Goal: Task Accomplishment & Management: Use online tool/utility

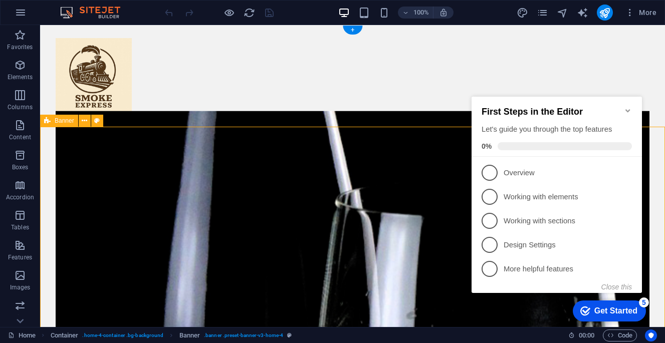
click at [626, 109] on icon "Minimize checklist" at bounding box center [627, 110] width 5 height 3
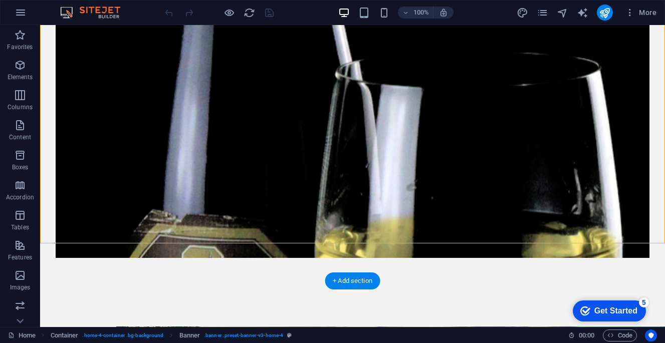
scroll to position [189, 0]
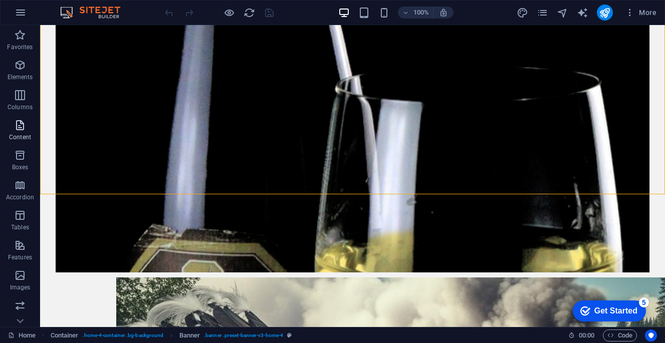
click at [22, 133] on p "Content" at bounding box center [20, 137] width 22 height 8
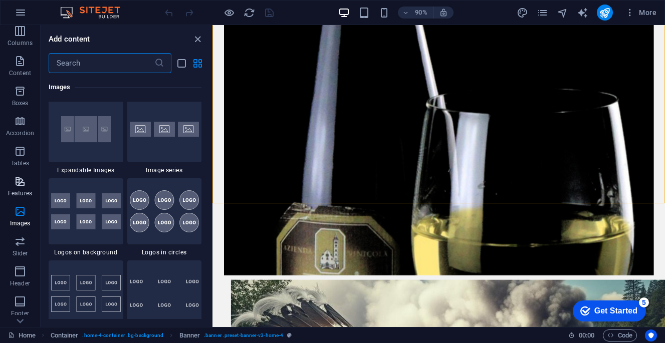
scroll to position [76, 0]
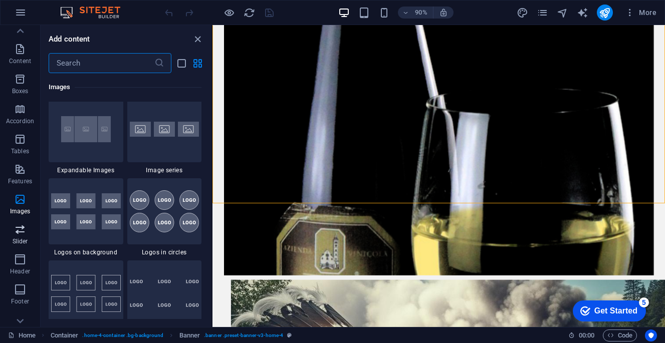
click at [25, 234] on icon "button" at bounding box center [20, 229] width 12 height 12
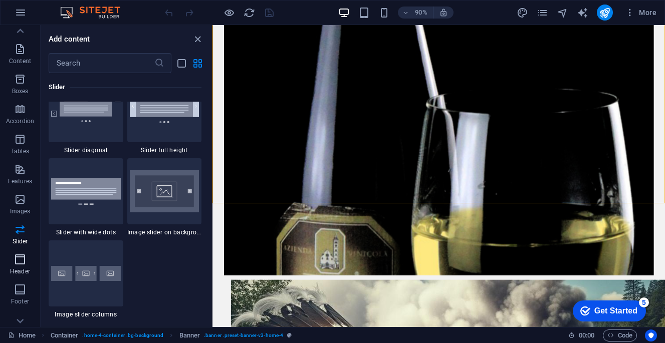
click at [22, 266] on span "Header" at bounding box center [20, 265] width 40 height 24
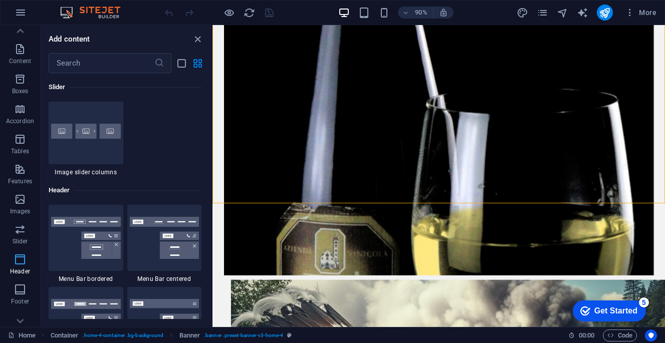
scroll to position [6155, 0]
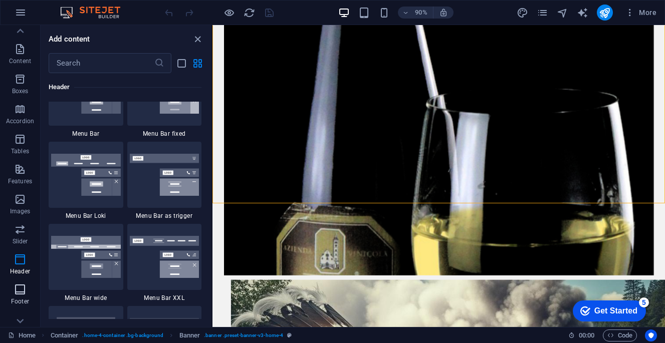
click at [16, 284] on icon "button" at bounding box center [20, 289] width 12 height 12
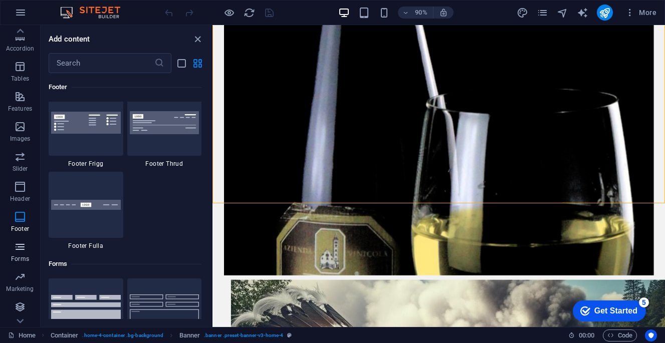
scroll to position [149, 0]
click at [22, 249] on icon "button" at bounding box center [20, 247] width 12 height 12
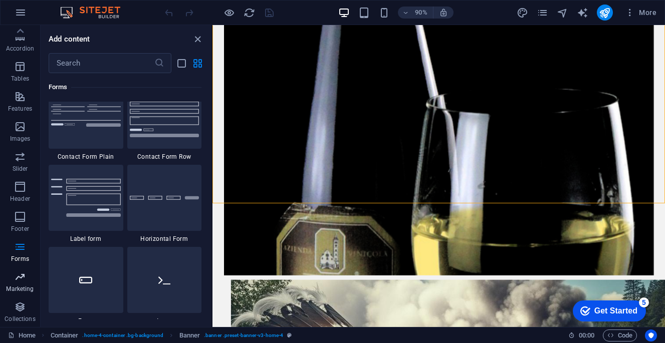
scroll to position [7444, 0]
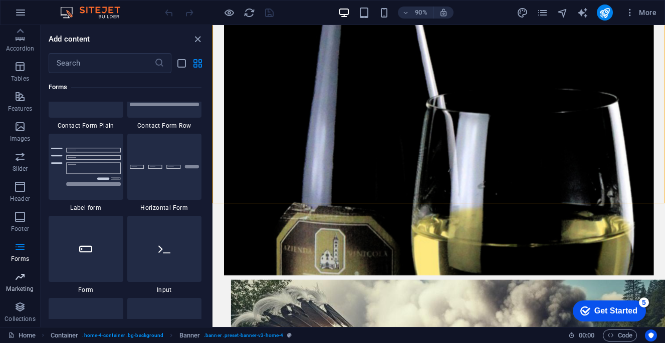
click at [24, 279] on icon "button" at bounding box center [20, 277] width 12 height 12
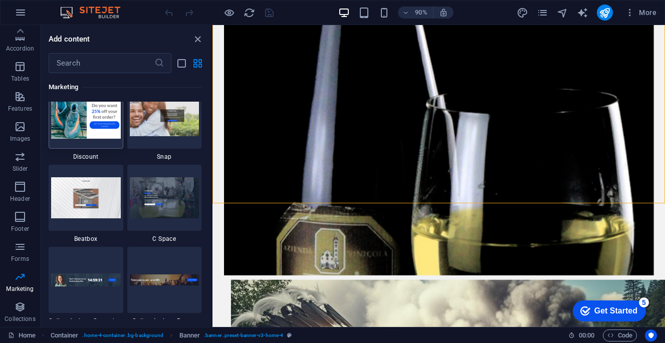
scroll to position [8930, 0]
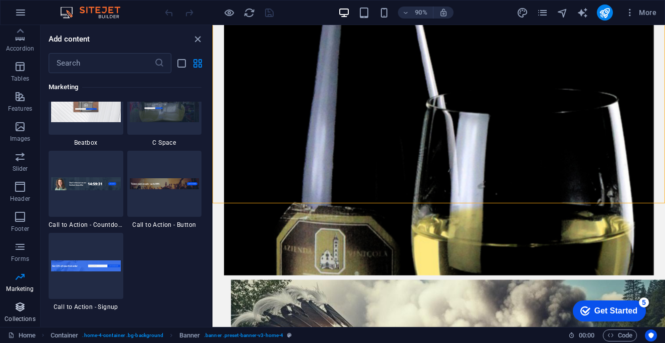
click at [24, 312] on icon "button" at bounding box center [20, 307] width 12 height 12
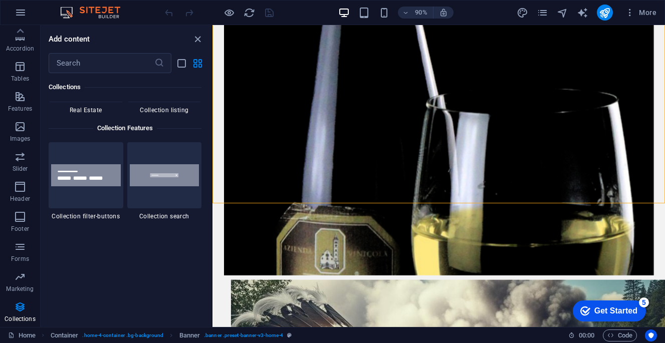
scroll to position [9575, 0]
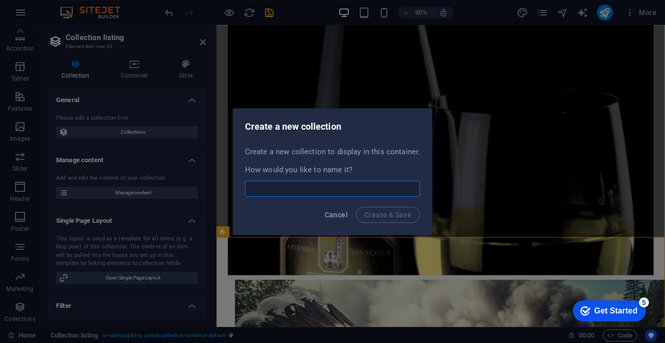
select select
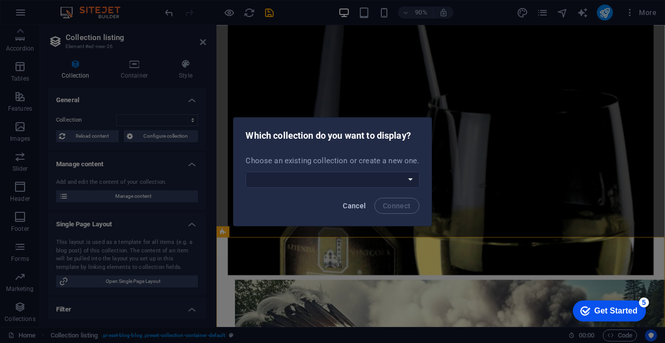
click at [349, 203] on span "Cancel" at bounding box center [354, 206] width 23 height 8
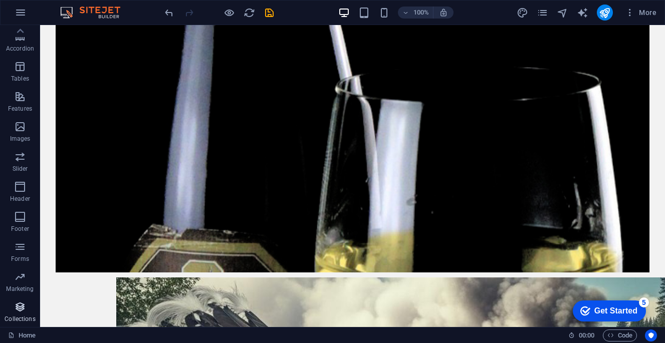
click at [21, 305] on icon "button" at bounding box center [20, 307] width 12 height 12
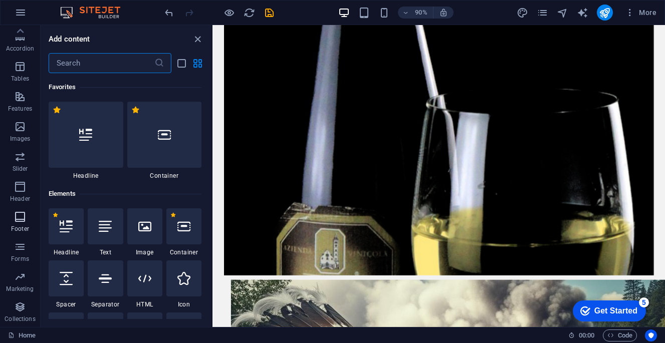
scroll to position [0, 0]
click at [24, 309] on icon "button" at bounding box center [20, 307] width 12 height 12
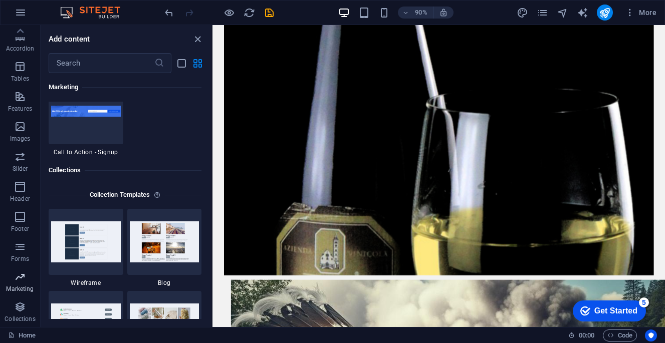
click at [22, 278] on icon "button" at bounding box center [20, 277] width 12 height 12
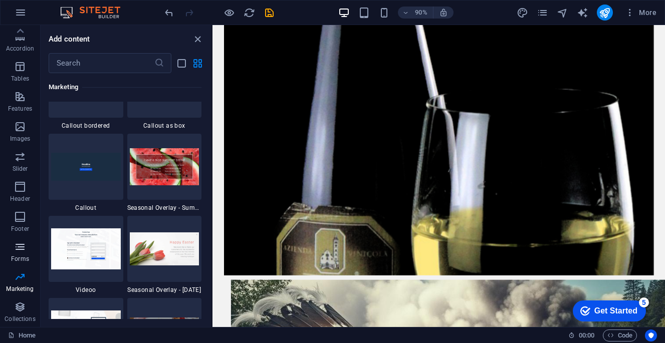
click at [19, 260] on p "Forms" at bounding box center [20, 259] width 18 height 8
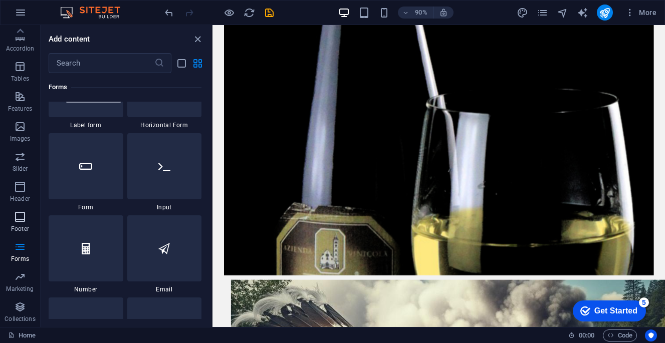
scroll to position [7444, 0]
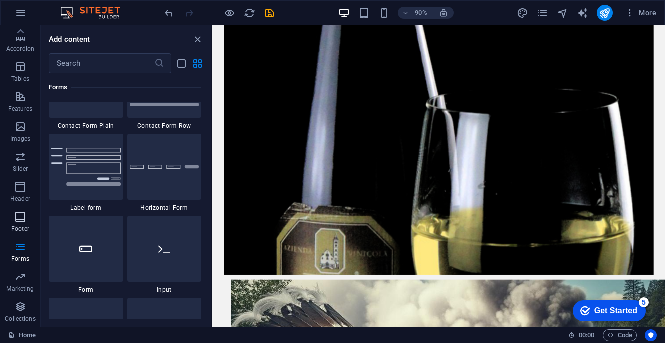
click at [22, 211] on icon "button" at bounding box center [20, 217] width 12 height 12
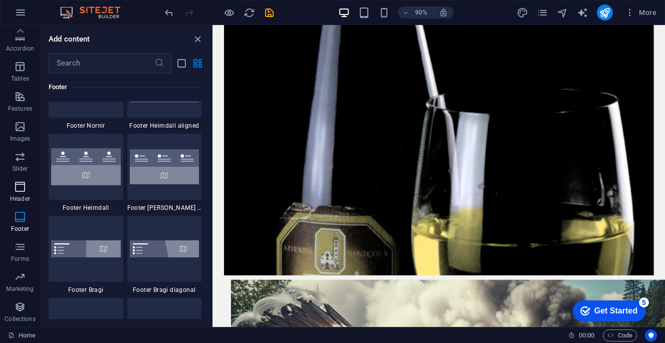
click at [21, 182] on icon "button" at bounding box center [20, 187] width 12 height 12
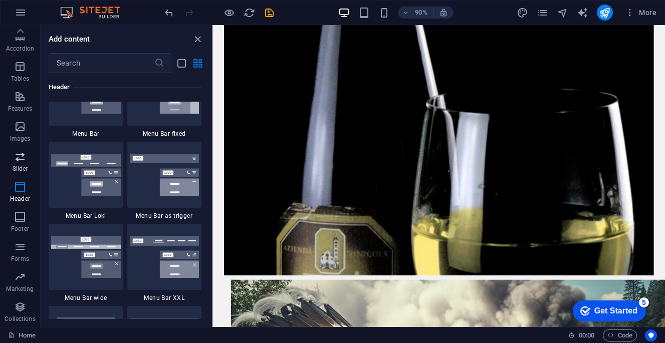
click at [23, 164] on span "Slider" at bounding box center [20, 163] width 40 height 24
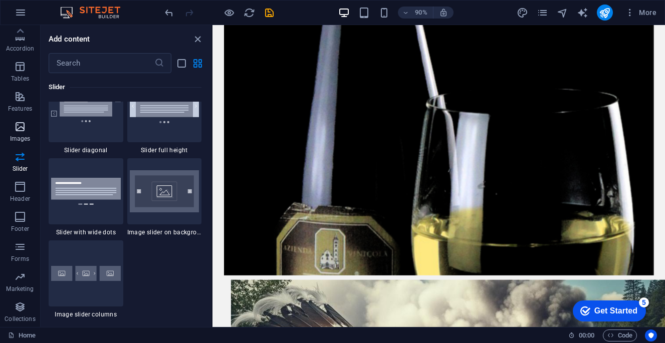
click at [23, 131] on icon "button" at bounding box center [20, 127] width 12 height 12
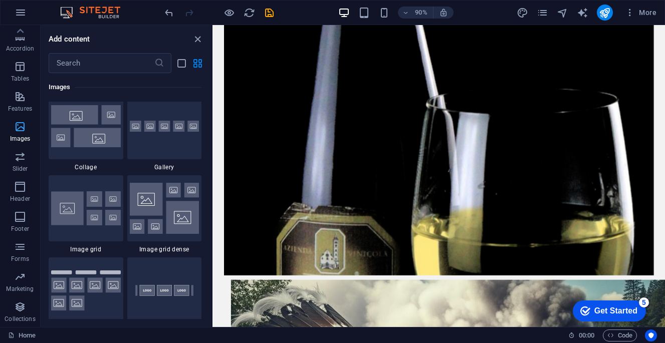
scroll to position [5161, 0]
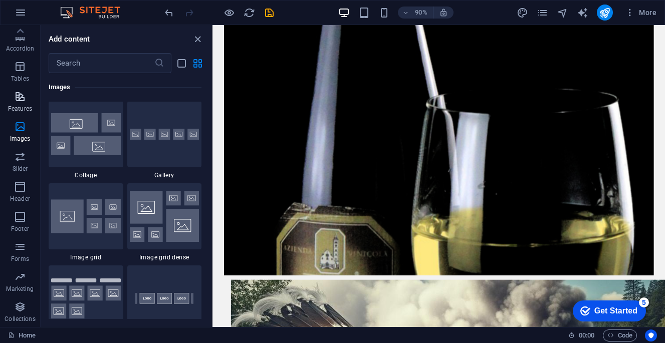
click at [21, 104] on span "Features" at bounding box center [20, 103] width 40 height 24
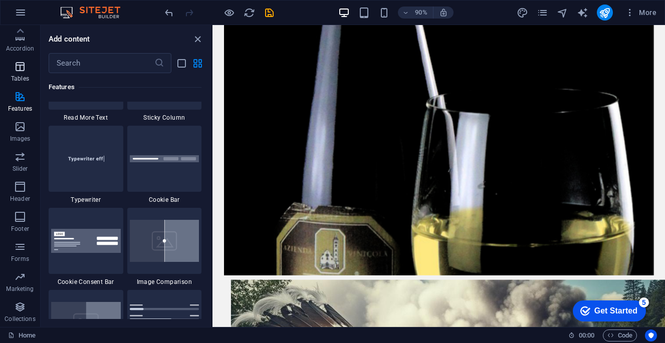
click at [20, 77] on p "Tables" at bounding box center [20, 79] width 18 height 8
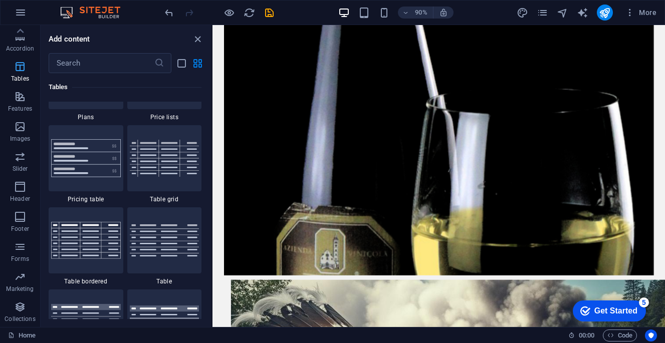
scroll to position [3527, 0]
click at [22, 48] on p "Accordion" at bounding box center [20, 49] width 28 height 8
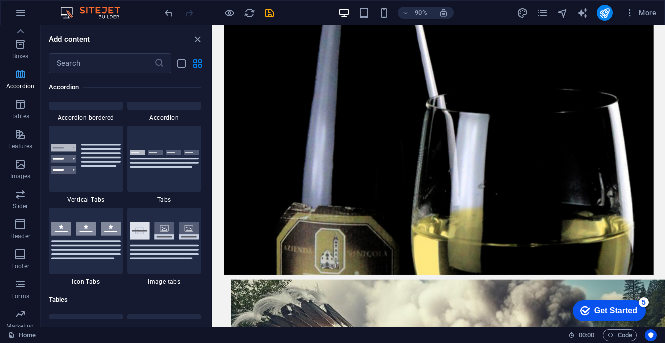
scroll to position [82, 0]
click at [25, 80] on span "Boxes" at bounding box center [20, 80] width 40 height 24
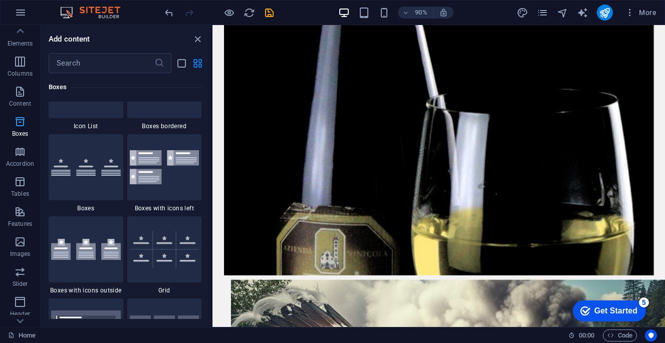
scroll to position [4, 0]
click at [20, 90] on icon "button" at bounding box center [20, 91] width 12 height 12
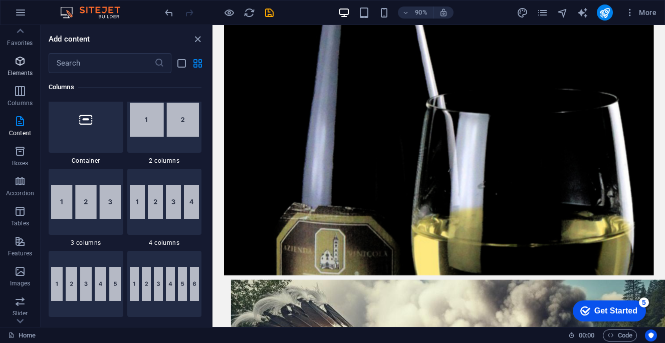
scroll to position [496, 0]
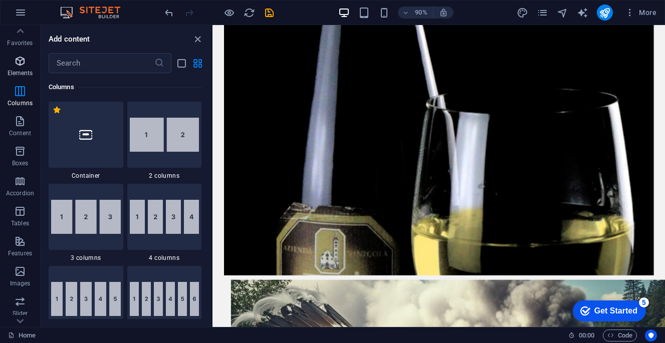
click at [20, 69] on span "Elements" at bounding box center [20, 67] width 40 height 24
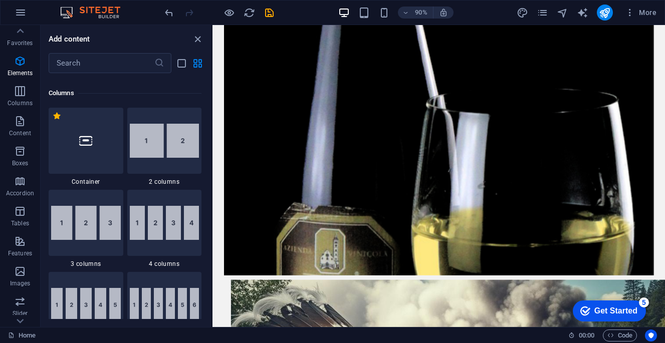
scroll to position [518, 0]
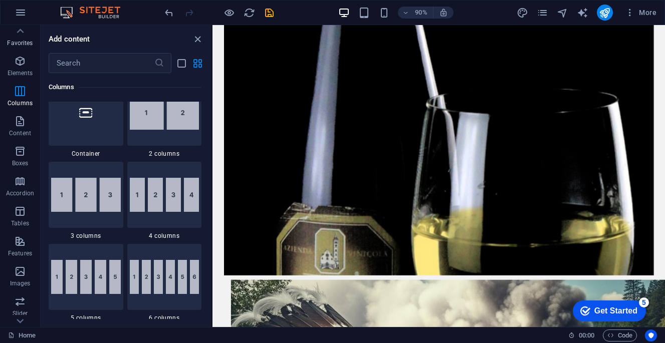
click at [22, 39] on p "Favorites" at bounding box center [20, 43] width 26 height 8
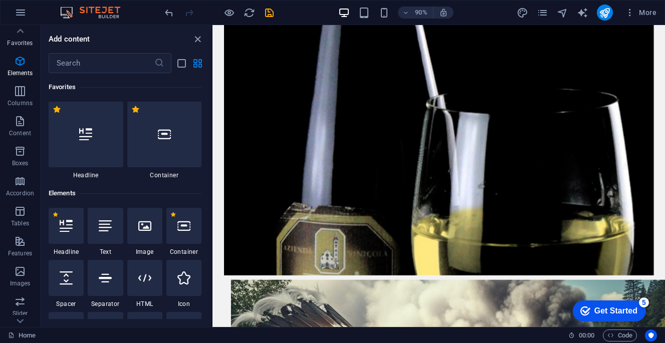
scroll to position [0, 0]
click at [22, 39] on p "Favorites" at bounding box center [20, 43] width 26 height 8
click at [79, 69] on input "text" at bounding box center [102, 63] width 106 height 20
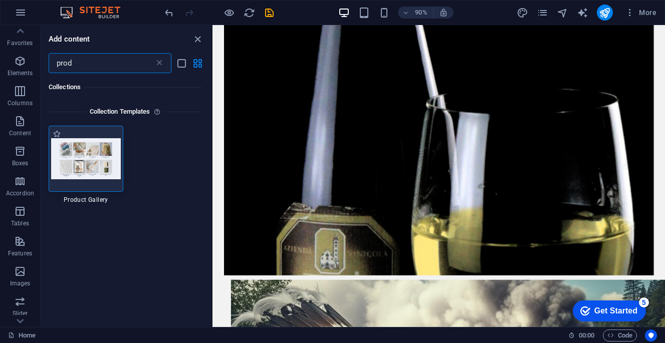
type input "prod"
click at [93, 152] on img at bounding box center [86, 158] width 70 height 41
click at [104, 176] on img at bounding box center [86, 158] width 70 height 41
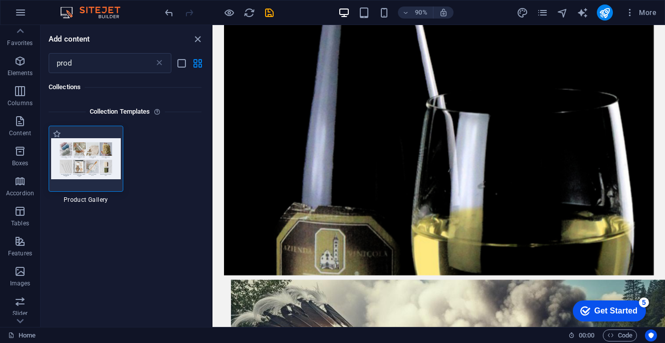
click at [69, 137] on div at bounding box center [86, 159] width 75 height 66
click at [55, 134] on label "1 Star" at bounding box center [57, 134] width 9 height 9
click at [53, 139] on input "1 Star" at bounding box center [52, 139] width 1 height 1
radio input "true"
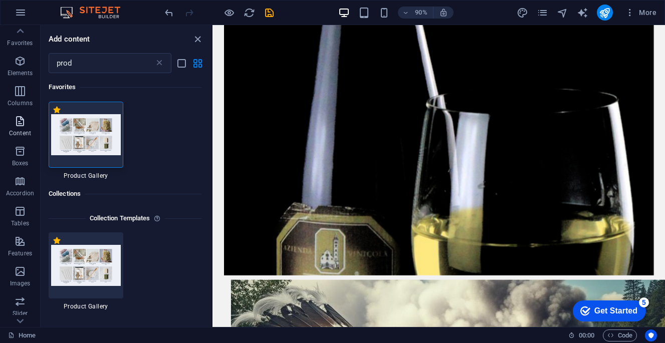
click at [21, 127] on icon "button" at bounding box center [20, 121] width 12 height 12
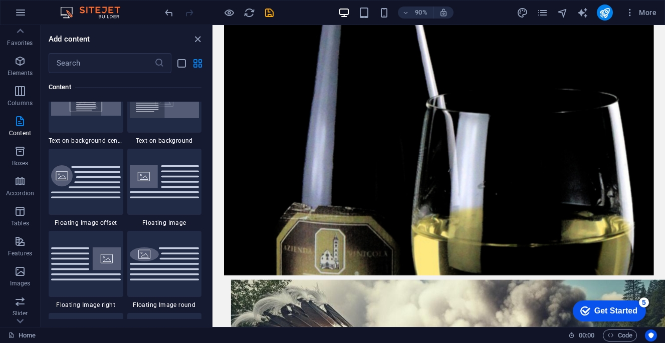
scroll to position [2266, 0]
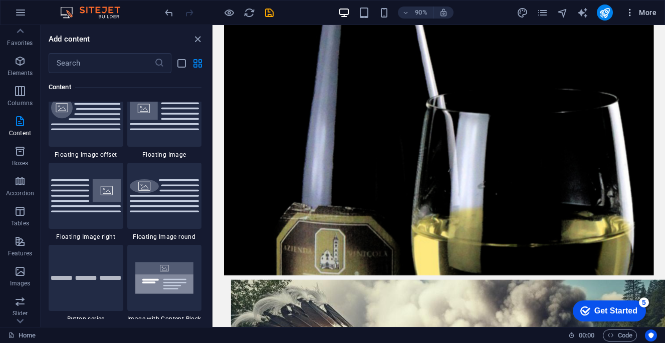
click at [633, 11] on icon "button" at bounding box center [629, 13] width 10 height 10
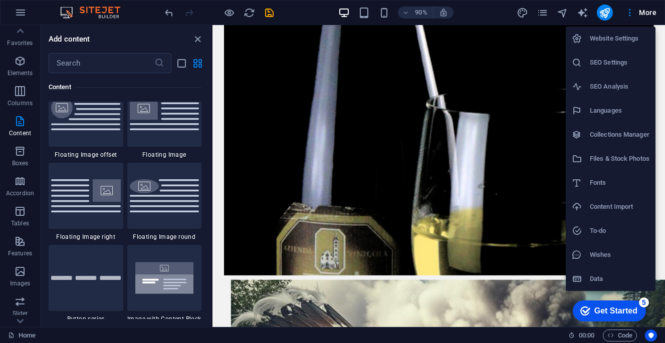
click at [653, 13] on div at bounding box center [332, 171] width 665 height 343
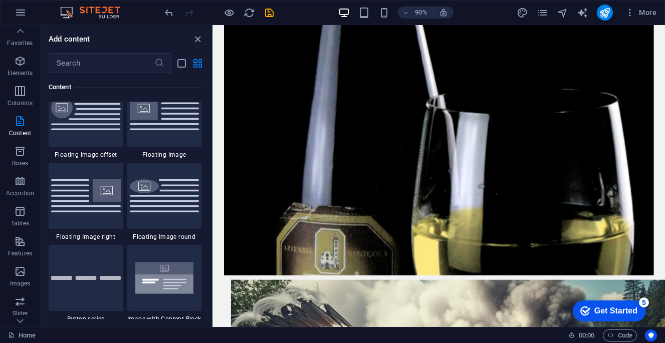
click at [645, 14] on span "More" at bounding box center [640, 13] width 32 height 10
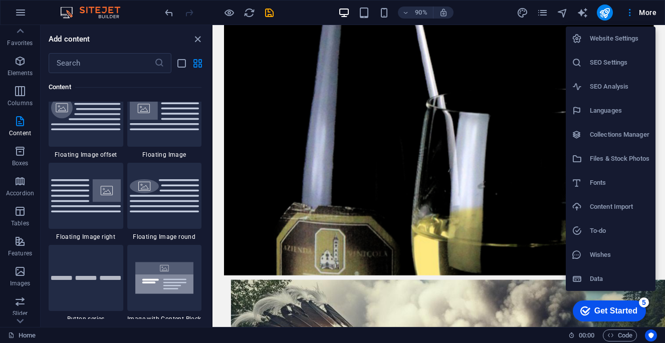
click at [630, 12] on div at bounding box center [332, 171] width 665 height 343
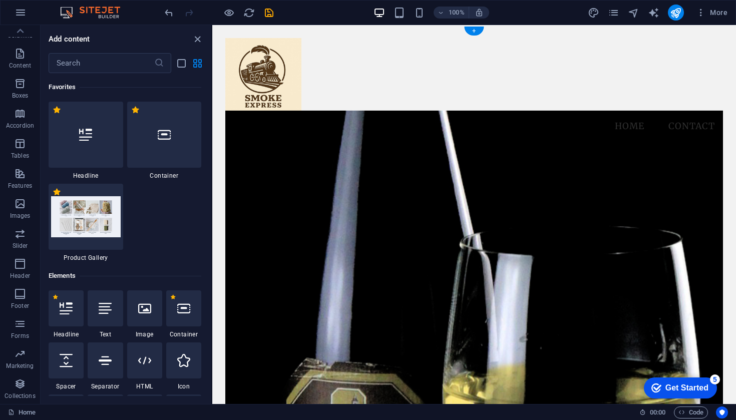
scroll to position [0, 0]
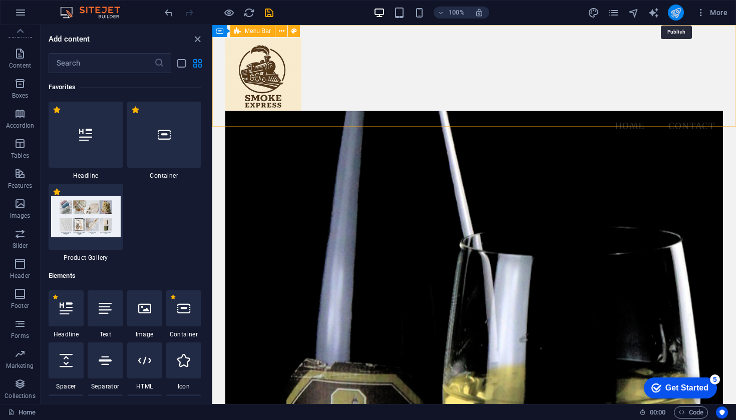
click at [664, 15] on icon "publish" at bounding box center [676, 13] width 12 height 12
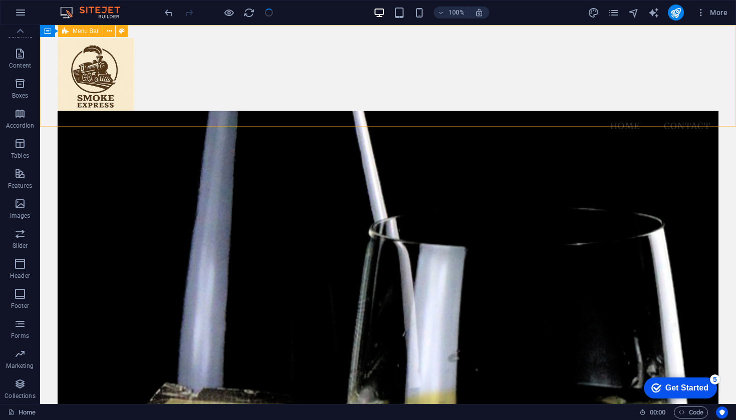
click at [664, 27] on div "Menu Home Contact" at bounding box center [388, 88] width 696 height 127
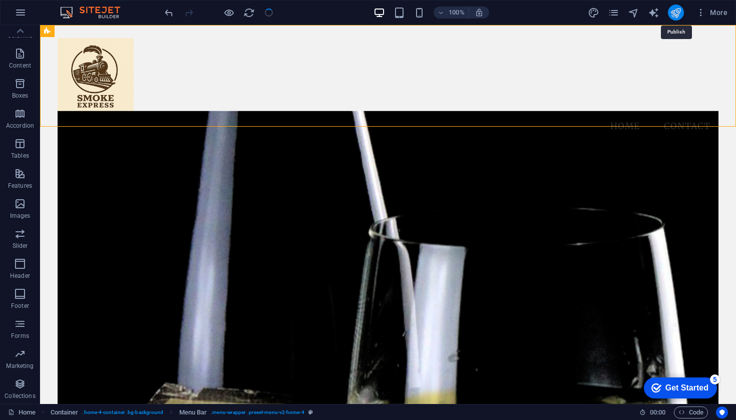
click at [664, 15] on icon "publish" at bounding box center [676, 13] width 12 height 12
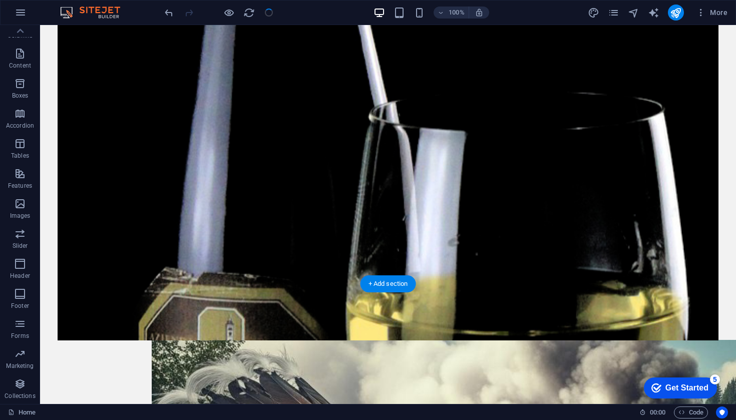
scroll to position [203, 0]
